Goal: Check status

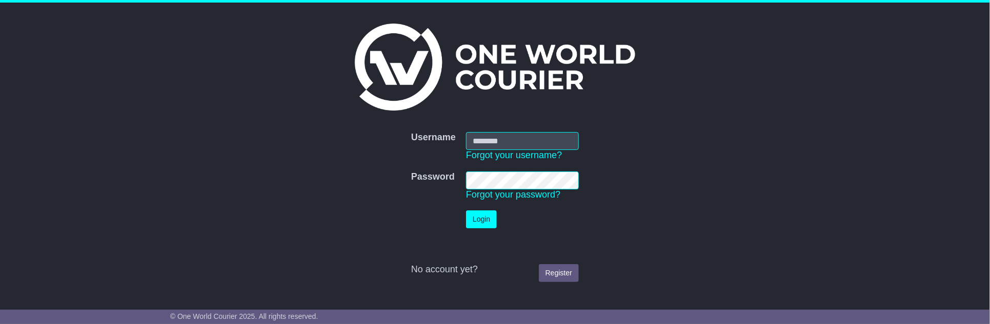
type input "**********"
click at [479, 224] on button "Login" at bounding box center [481, 220] width 31 height 18
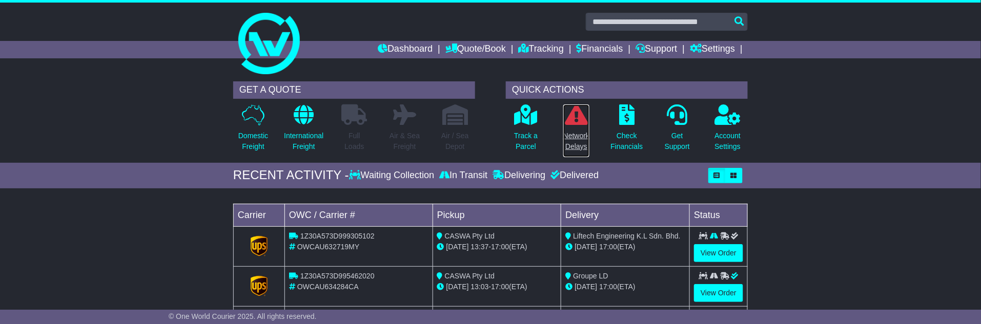
click at [580, 137] on p "Network Delays" at bounding box center [576, 142] width 26 height 22
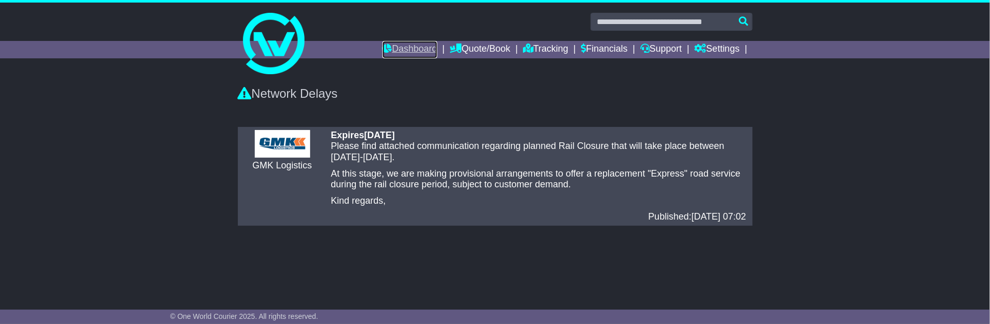
click at [382, 49] on icon at bounding box center [387, 48] width 10 height 9
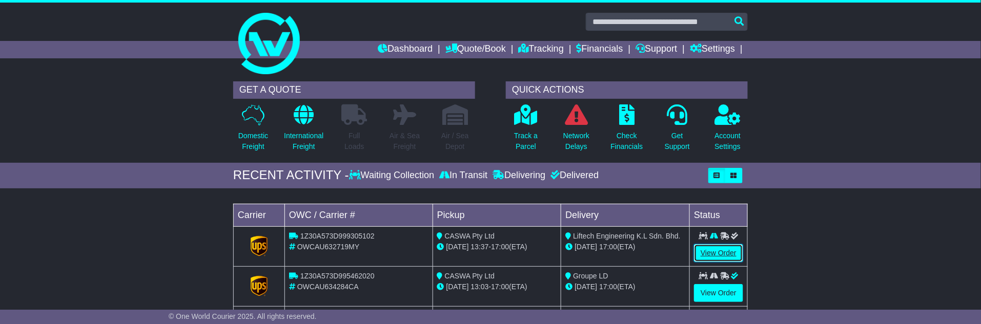
click at [722, 250] on link "View Order" at bounding box center [718, 253] width 49 height 18
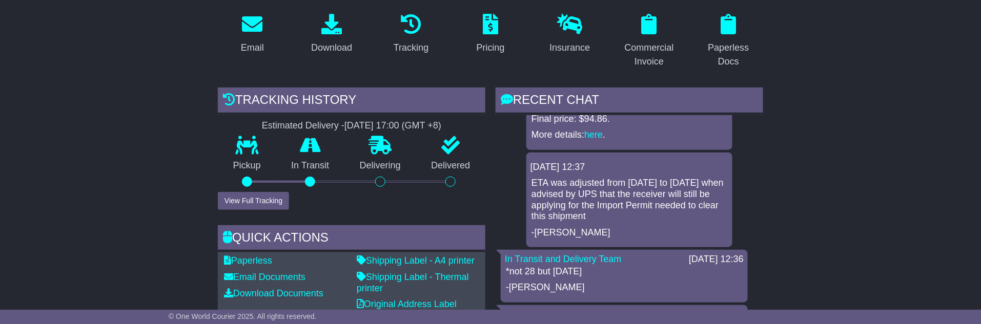
scroll to position [210, 0]
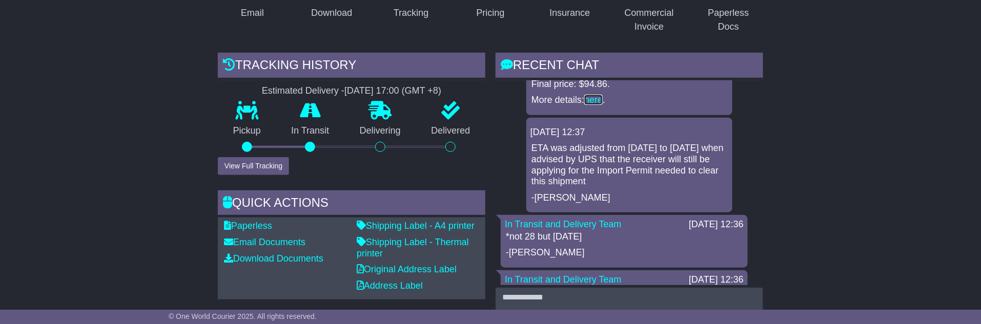
click at [600, 96] on link "here" at bounding box center [593, 100] width 18 height 10
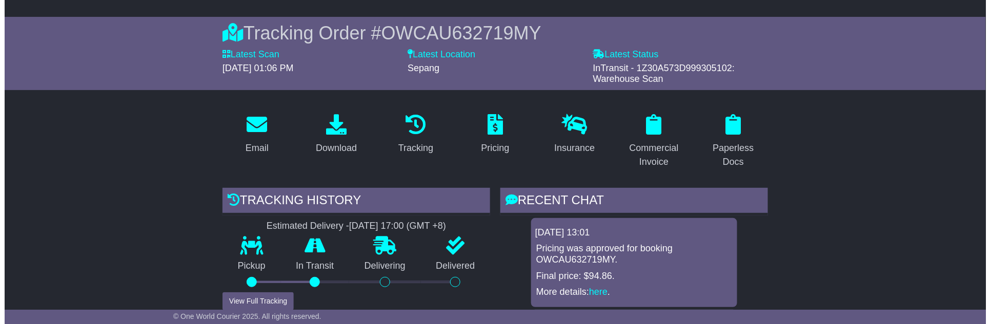
scroll to position [114, 0]
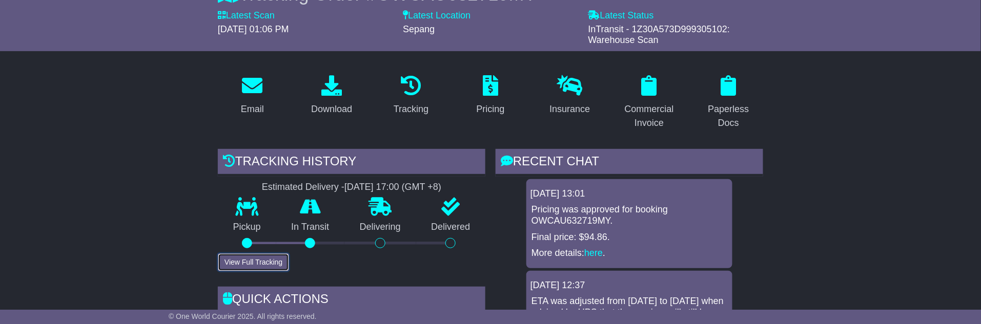
click at [234, 263] on button "View Full Tracking" at bounding box center [253, 263] width 71 height 18
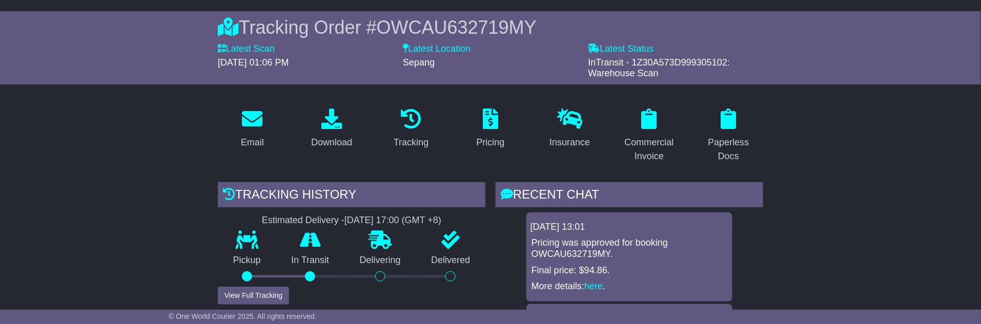
scroll to position [114, 0]
